Goal: Entertainment & Leisure: Consume media (video, audio)

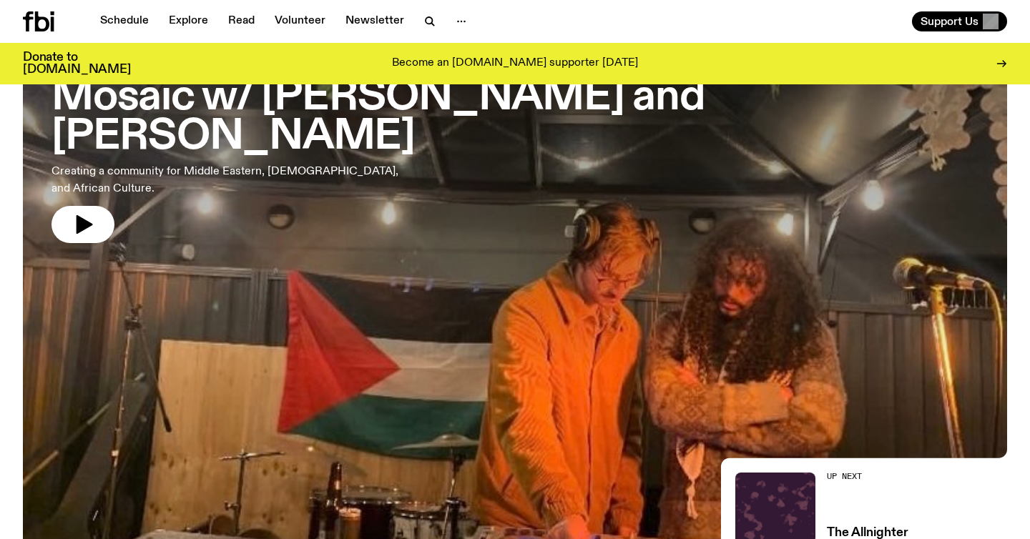
scroll to position [126, 0]
click at [79, 215] on icon "button" at bounding box center [85, 224] width 16 height 19
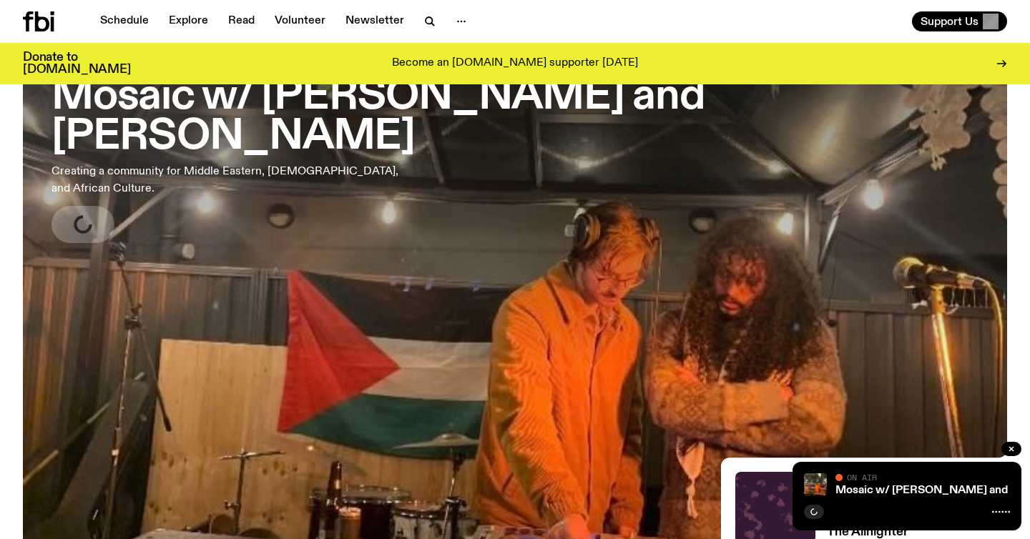
click at [187, 104] on h3 "Mosaic w/ [PERSON_NAME] and [PERSON_NAME]" at bounding box center [515, 117] width 927 height 80
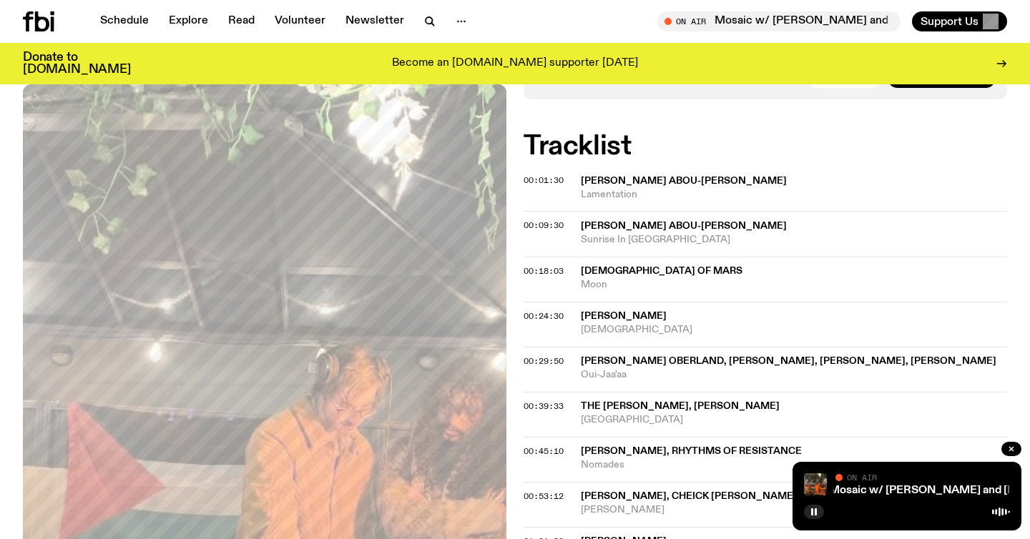
scroll to position [504, 0]
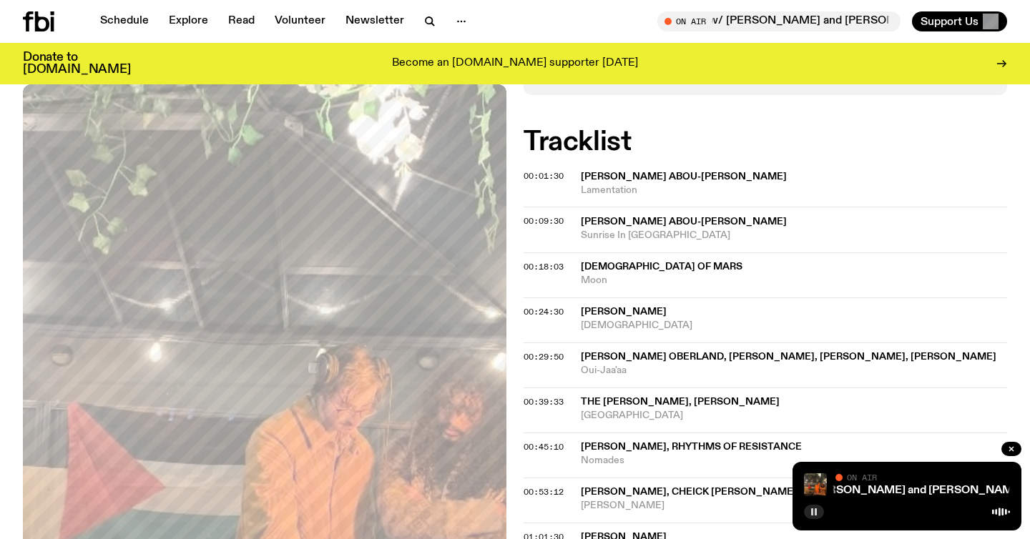
click at [816, 510] on icon "button" at bounding box center [814, 512] width 9 height 9
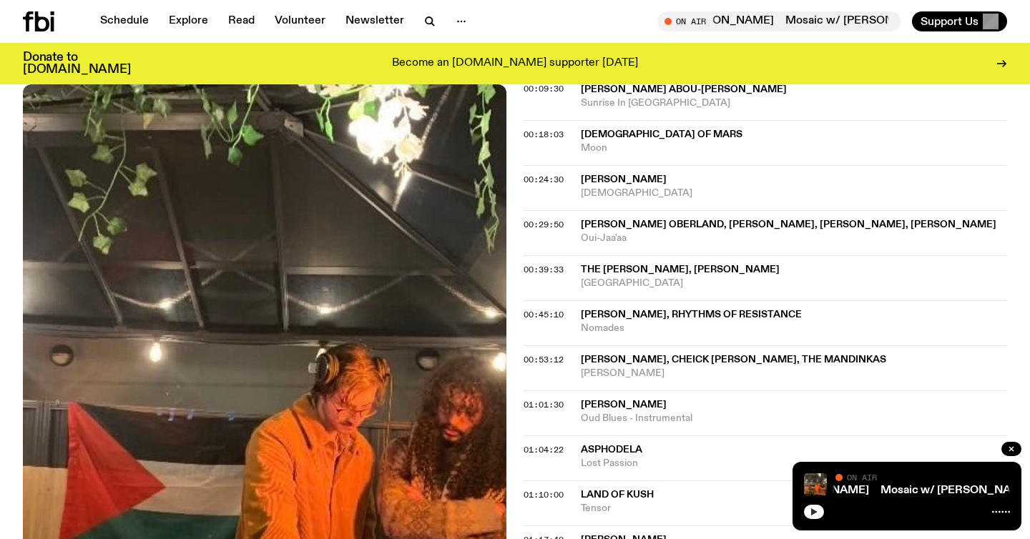
scroll to position [637, 0]
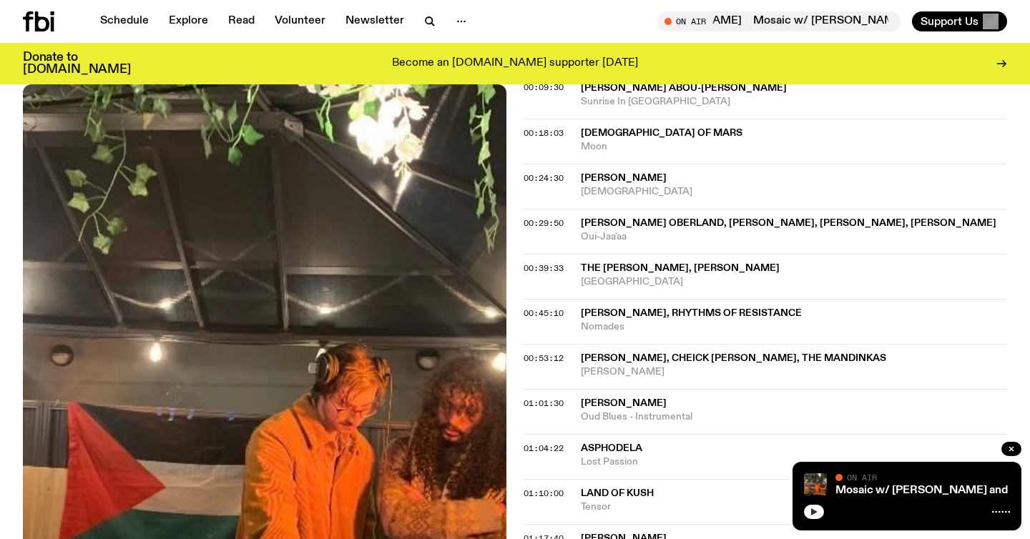
click at [812, 502] on div at bounding box center [907, 510] width 206 height 17
click at [813, 510] on icon "button" at bounding box center [814, 512] width 6 height 7
click at [813, 513] on rect "button" at bounding box center [812, 512] width 2 height 7
click at [995, 513] on icon at bounding box center [1001, 511] width 18 height 11
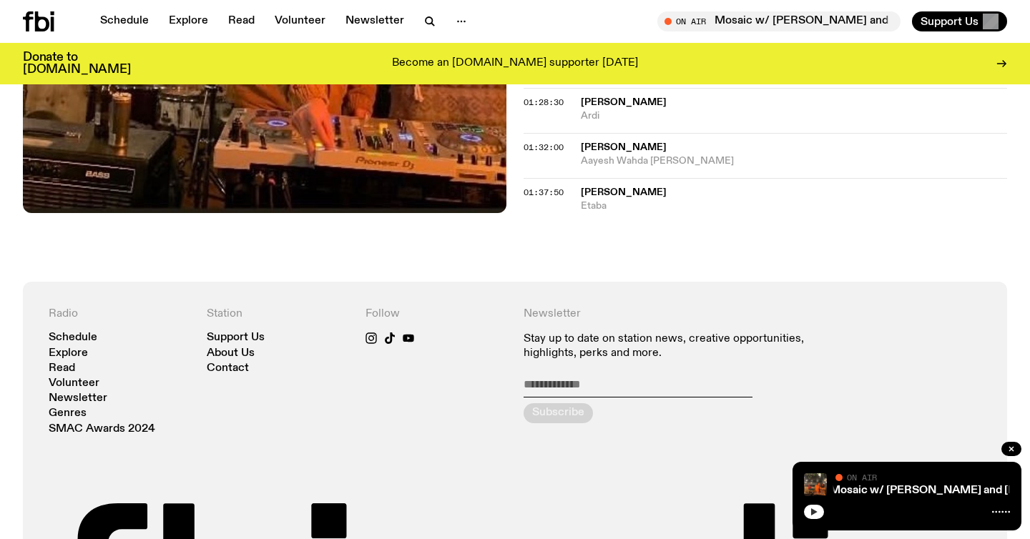
scroll to position [845, 0]
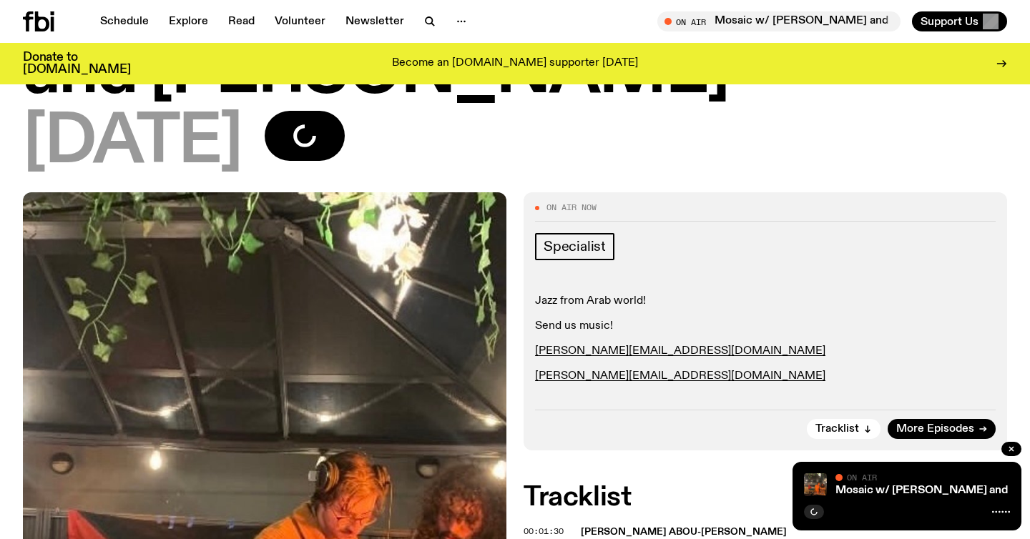
scroll to position [103, 0]
